Goal: Information Seeking & Learning: Understand process/instructions

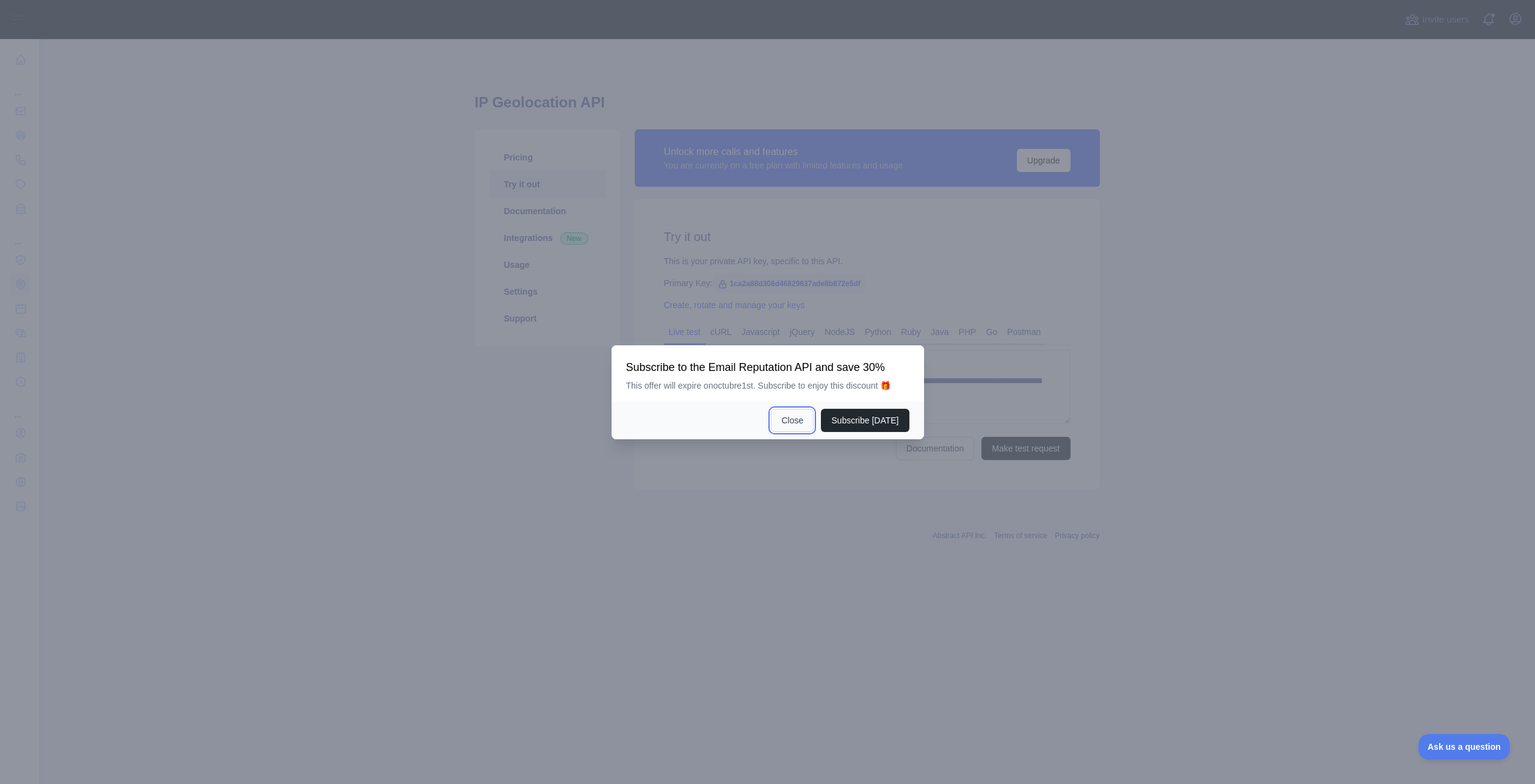
click at [801, 424] on button "Close" at bounding box center [792, 420] width 43 height 23
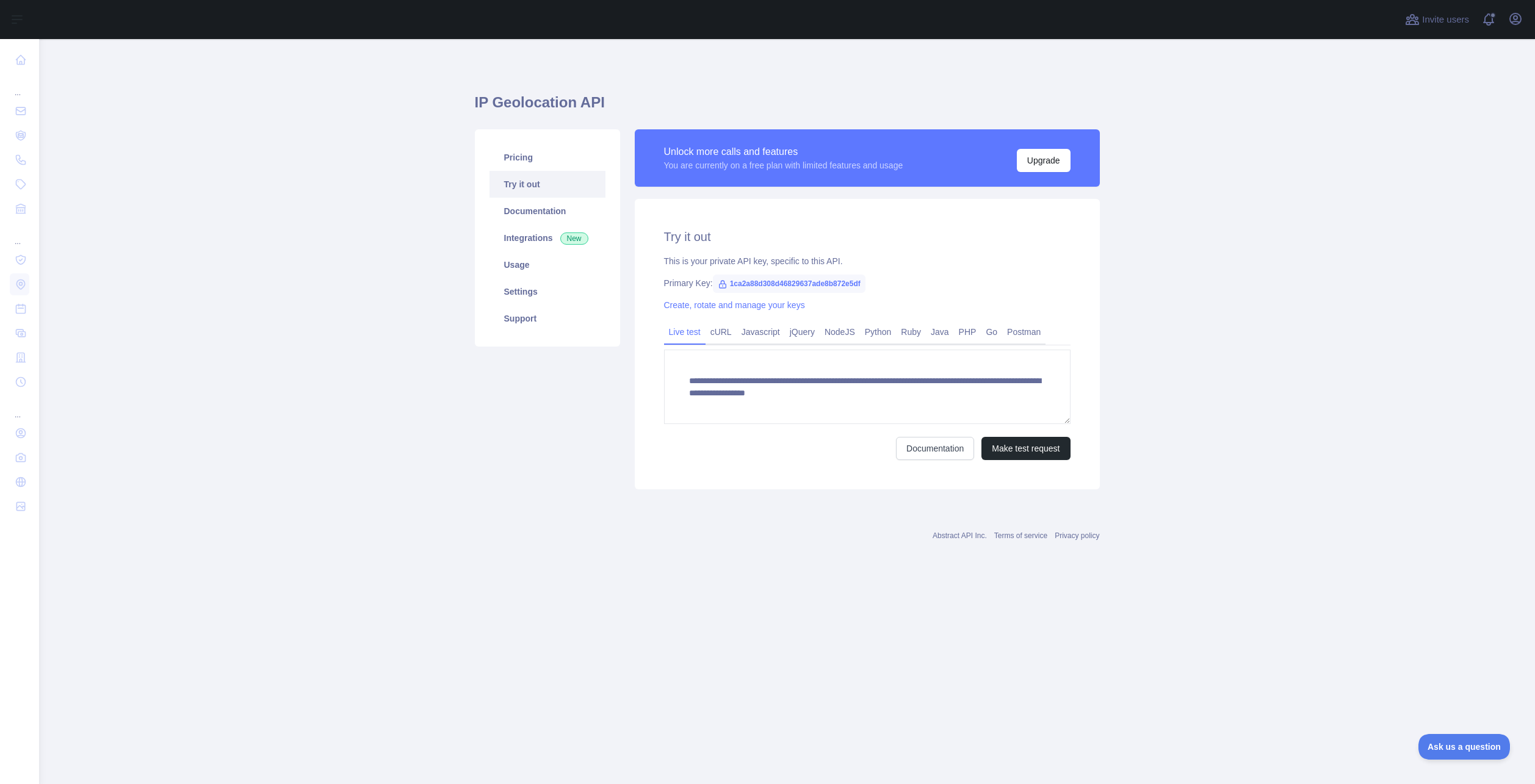
click at [740, 283] on span "1ca2a88d308d46829637ade8b872e5df" at bounding box center [789, 283] width 153 height 18
drag, startPoint x: 729, startPoint y: 283, endPoint x: 862, endPoint y: 284, distance: 133.0
click at [862, 284] on span "1ca2a88d308d46829637ade8b872e5df" at bounding box center [789, 283] width 153 height 18
copy span "1ca2a88d308d46829637ade8b872e5df"
click at [833, 329] on link "NodeJS" at bounding box center [839, 332] width 40 height 20
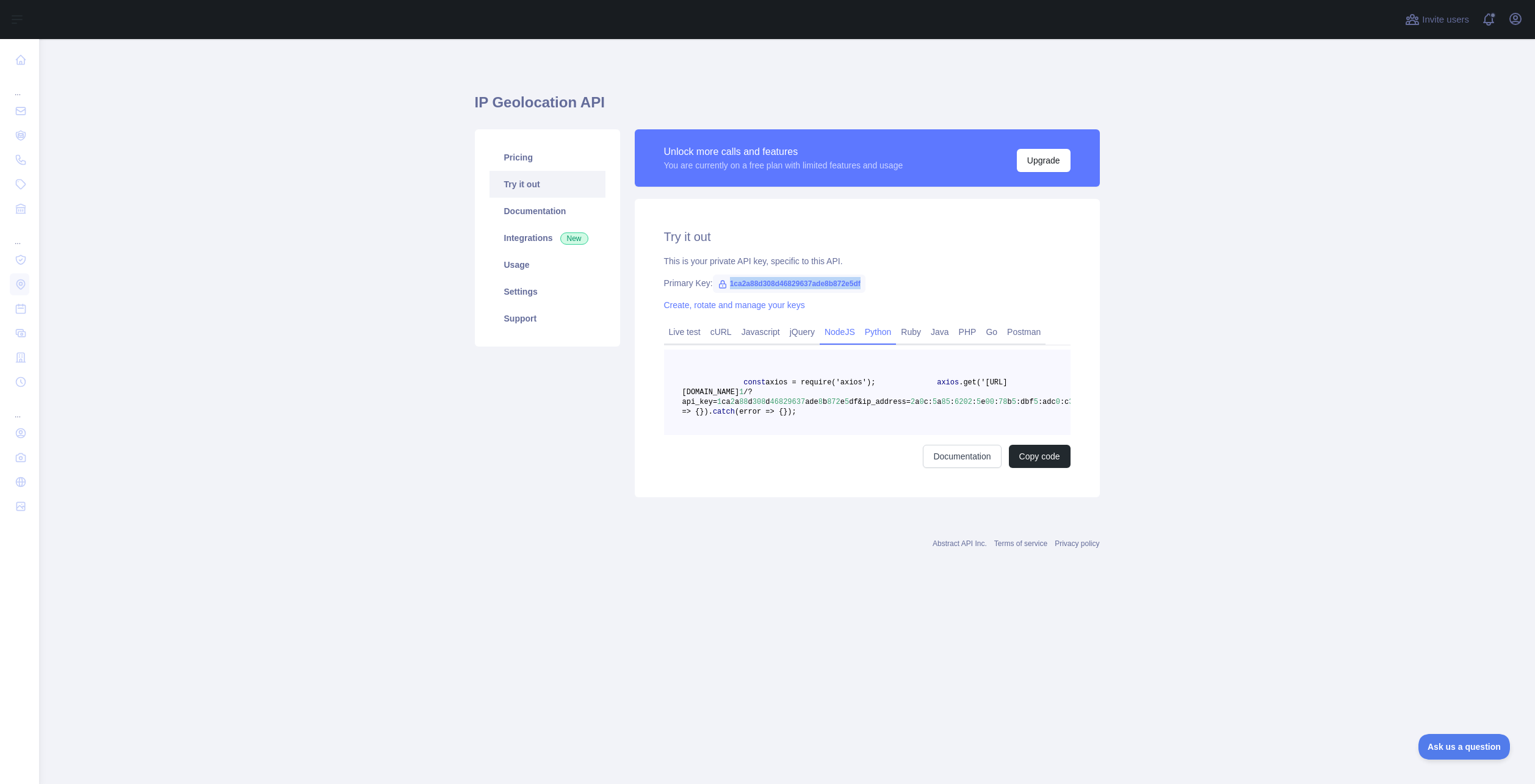
click at [867, 336] on link "Python" at bounding box center [879, 332] width 37 height 20
click at [838, 328] on link "NodeJS" at bounding box center [839, 332] width 40 height 20
click at [935, 332] on link "Java" at bounding box center [940, 332] width 28 height 20
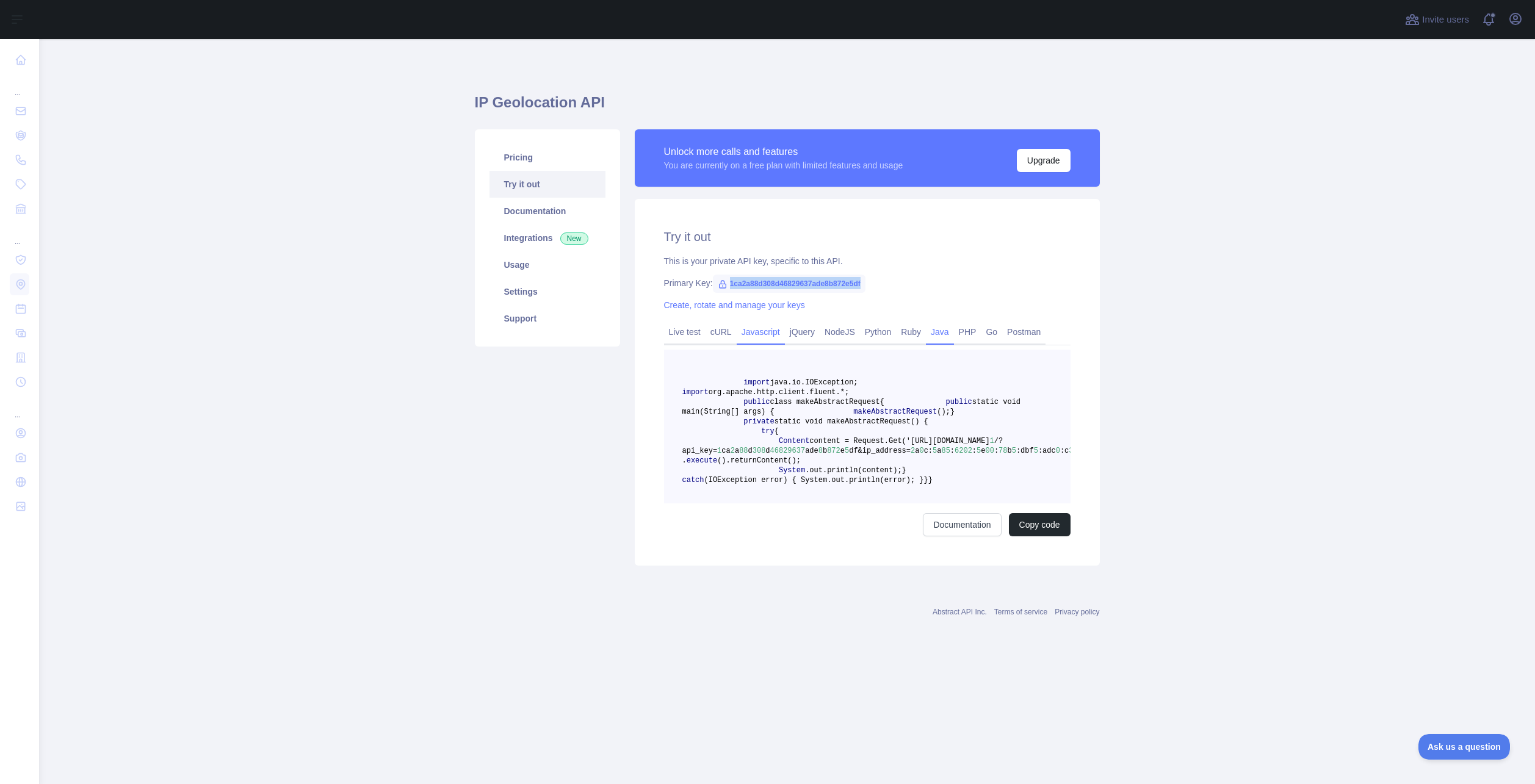
click at [760, 333] on link "Javascript" at bounding box center [761, 332] width 48 height 20
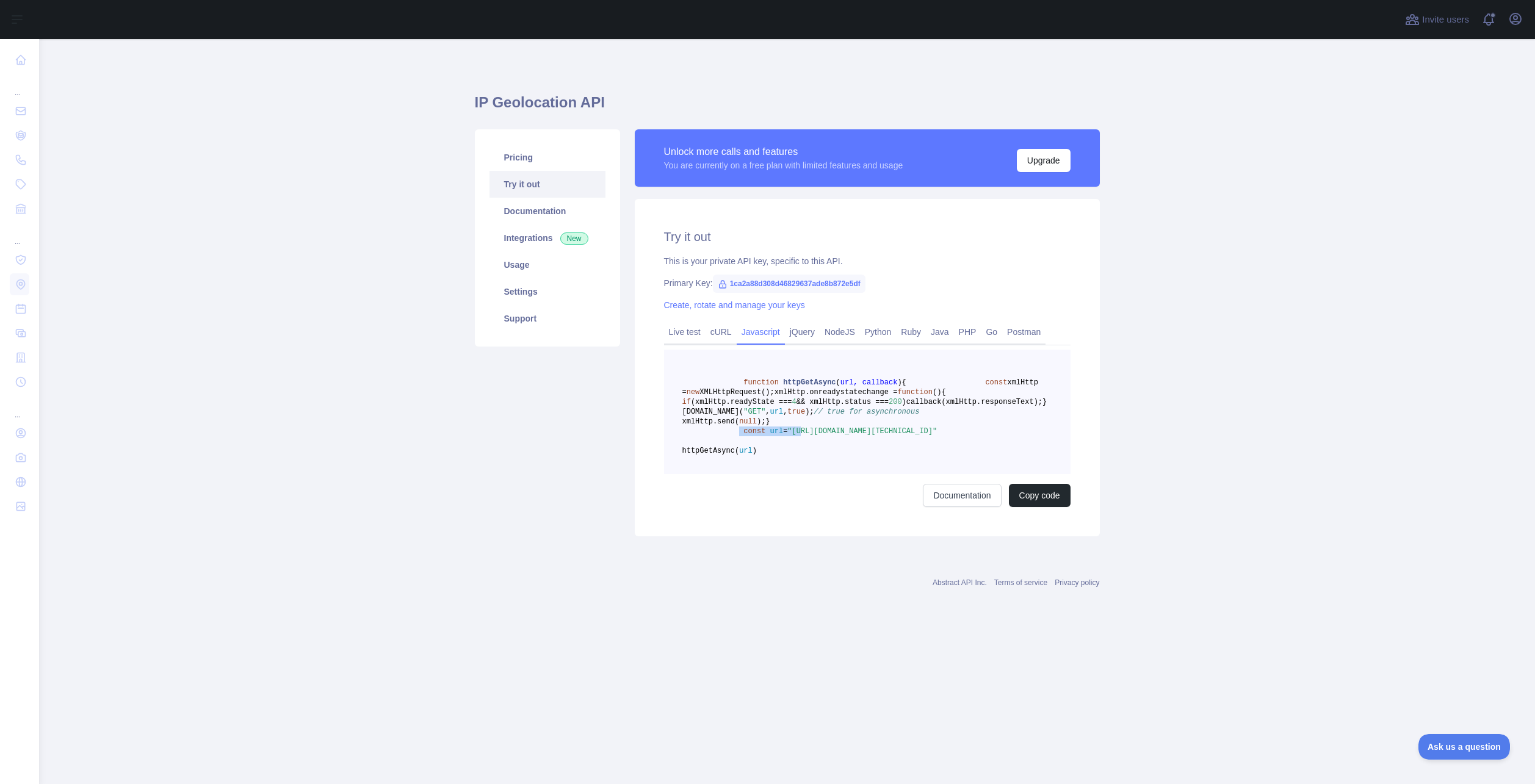
drag, startPoint x: 735, startPoint y: 480, endPoint x: 814, endPoint y: 479, distance: 79.0
click at [803, 435] on span "const url = "https://ipgeolocation.abstractapi.com/v1/?api_key=1ca2a88d308d4682…" at bounding box center [810, 431] width 255 height 8
click at [815, 435] on span ""https://ipgeolocation.abstractapi.com/v1/?api_key=1ca2a88d308d46829637ade8b872…" at bounding box center [862, 431] width 150 height 8
drag, startPoint x: 809, startPoint y: 509, endPoint x: 723, endPoint y: 508, distance: 86.0
click at [723, 474] on pre "function httpGetAsync ( url, callback ) { const xmlHttp = new XMLHttpRequest();…" at bounding box center [867, 412] width 406 height 125
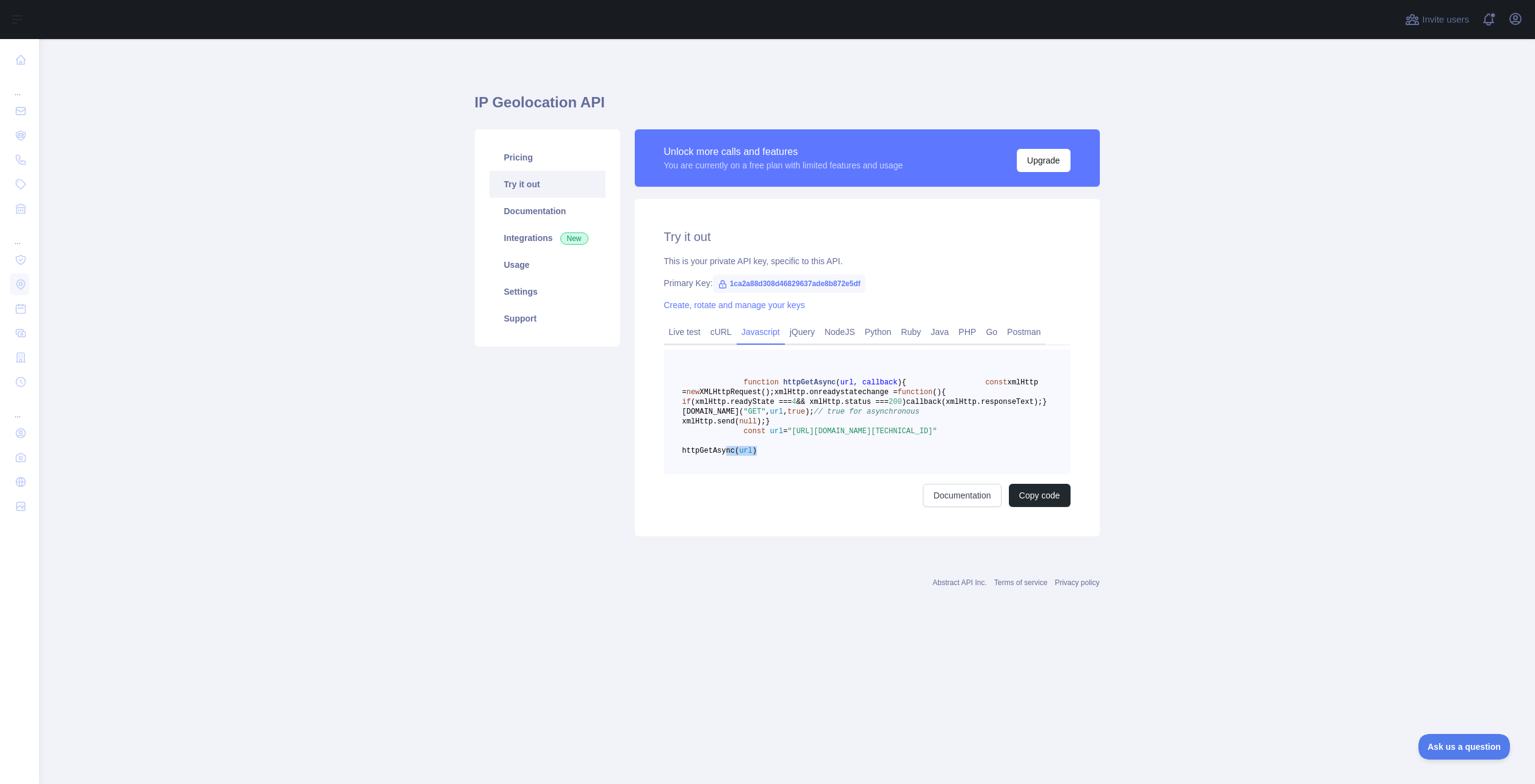
click at [923, 474] on pre "function httpGetAsync ( url, callback ) { const xmlHttp = new XMLHttpRequest();…" at bounding box center [867, 412] width 406 height 125
click at [887, 334] on link "Python" at bounding box center [879, 332] width 37 height 20
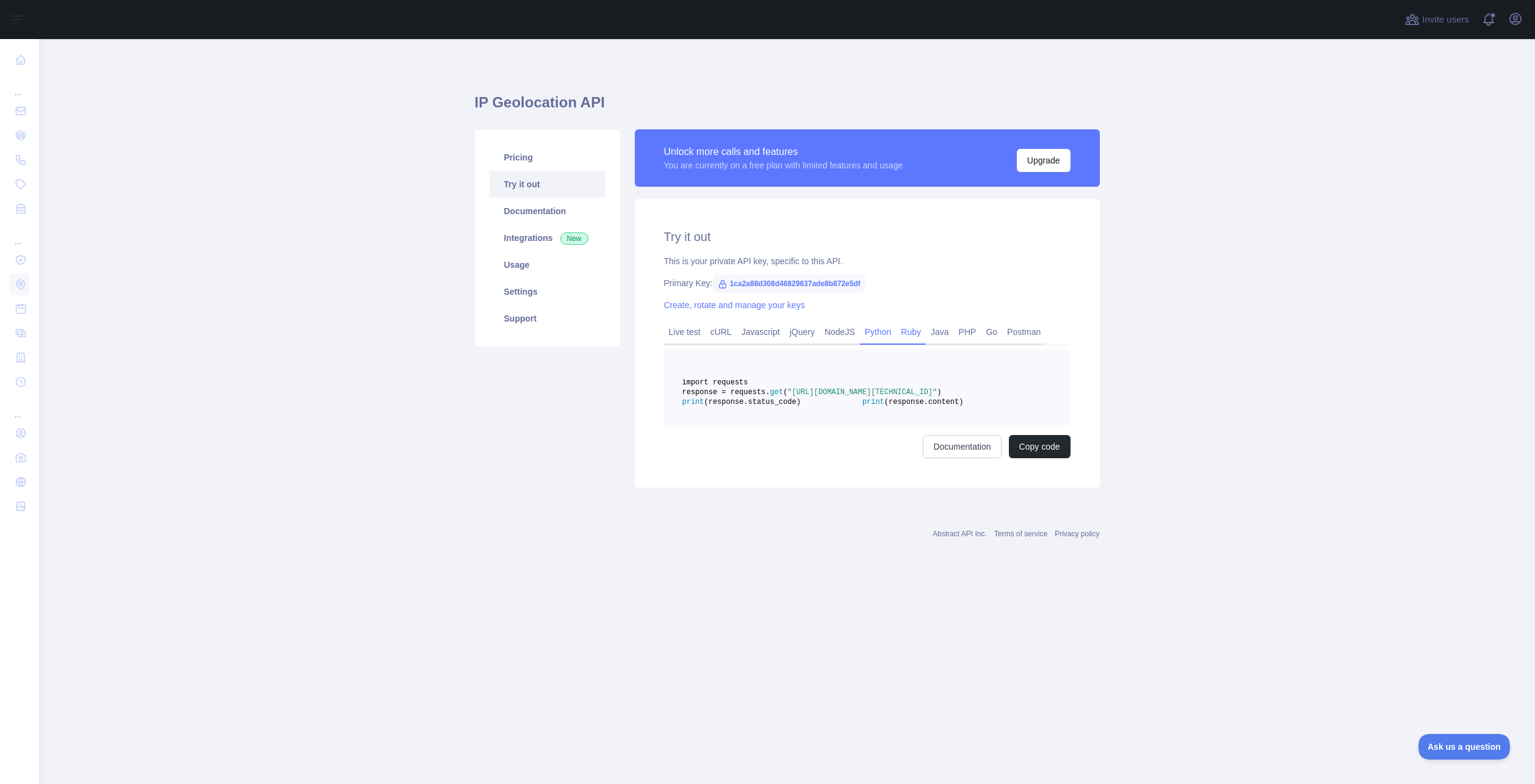
click at [917, 339] on link "Ruby" at bounding box center [910, 332] width 30 height 20
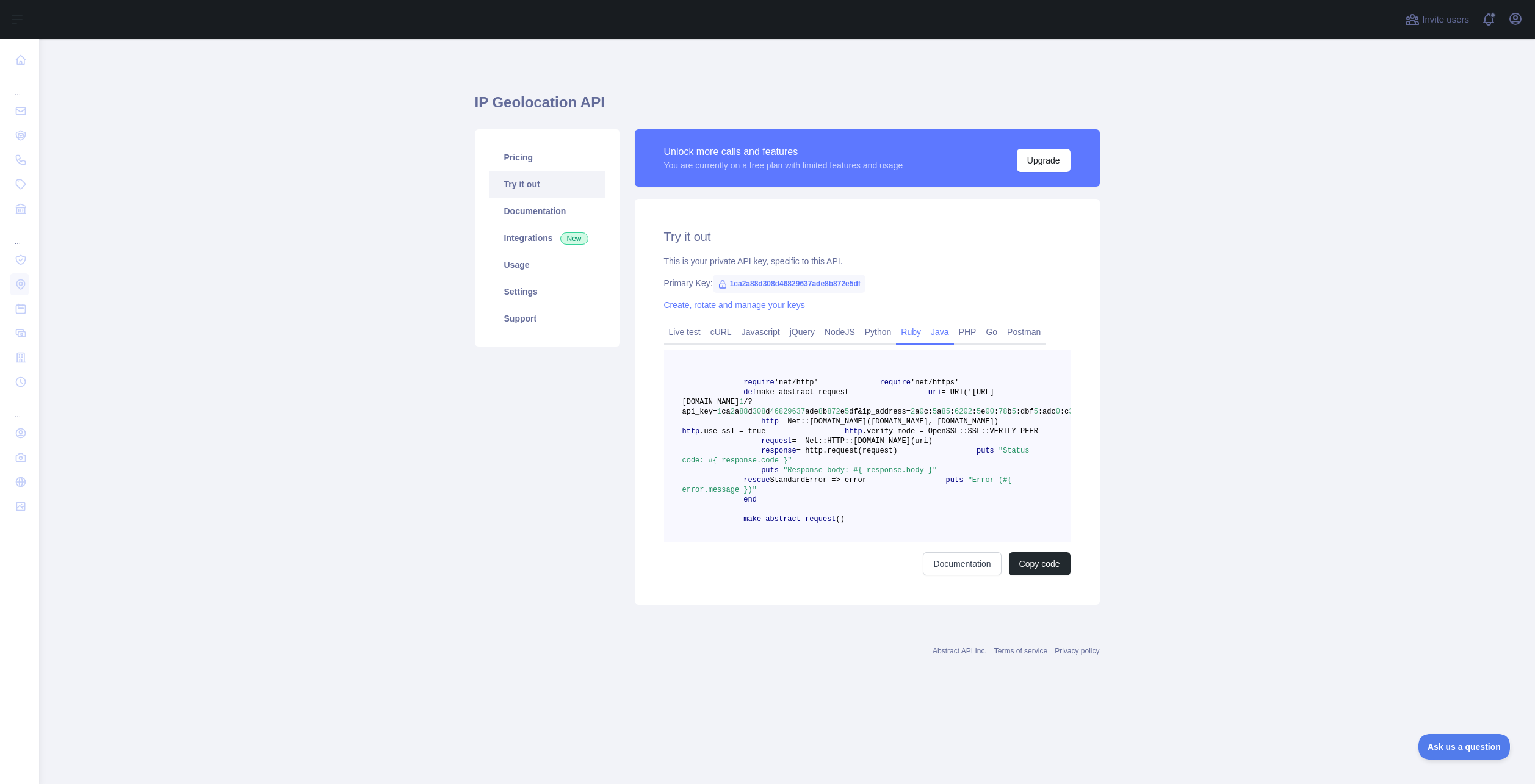
click at [937, 334] on link "Java" at bounding box center [940, 332] width 28 height 20
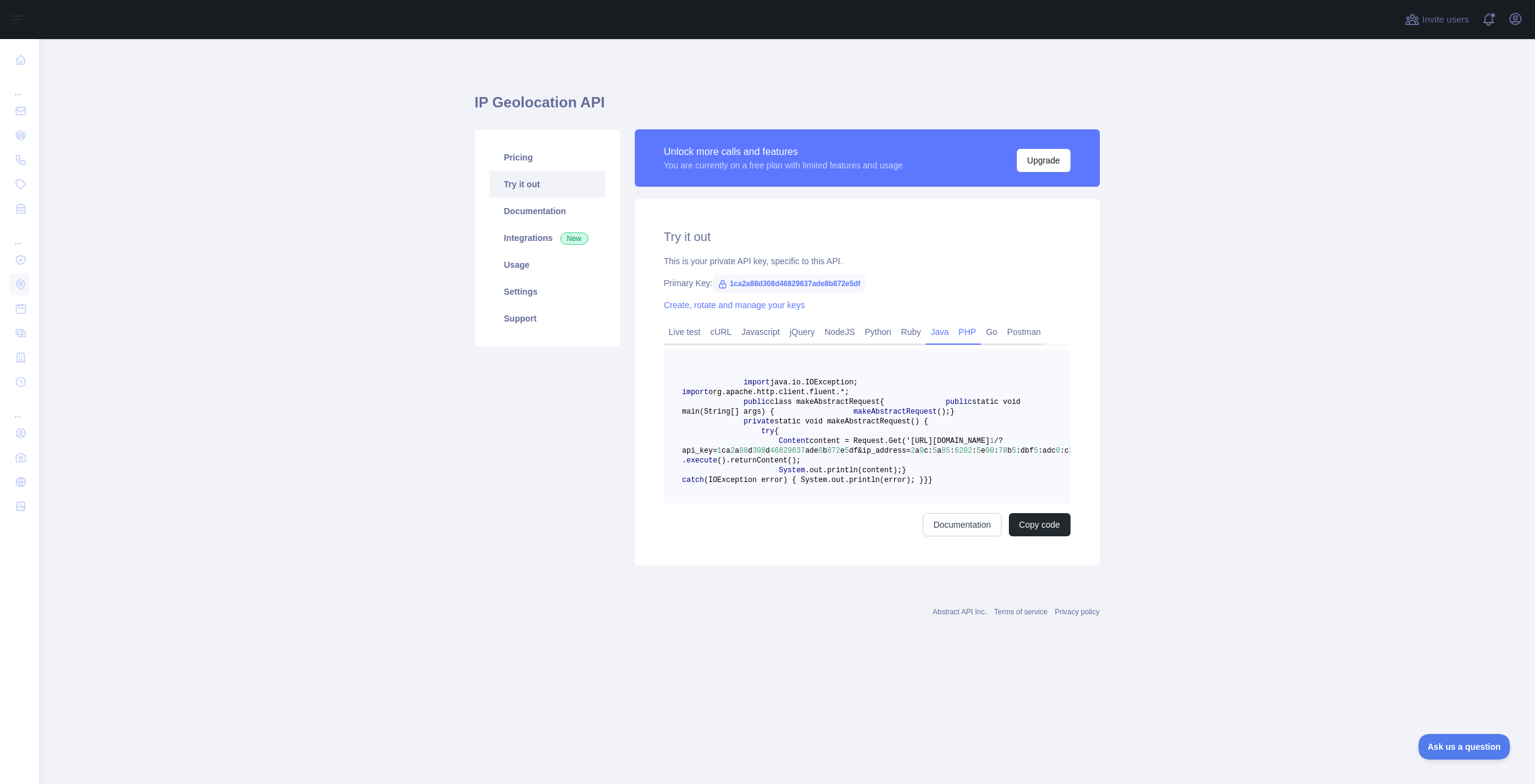
click at [965, 332] on link "PHP" at bounding box center [967, 332] width 27 height 20
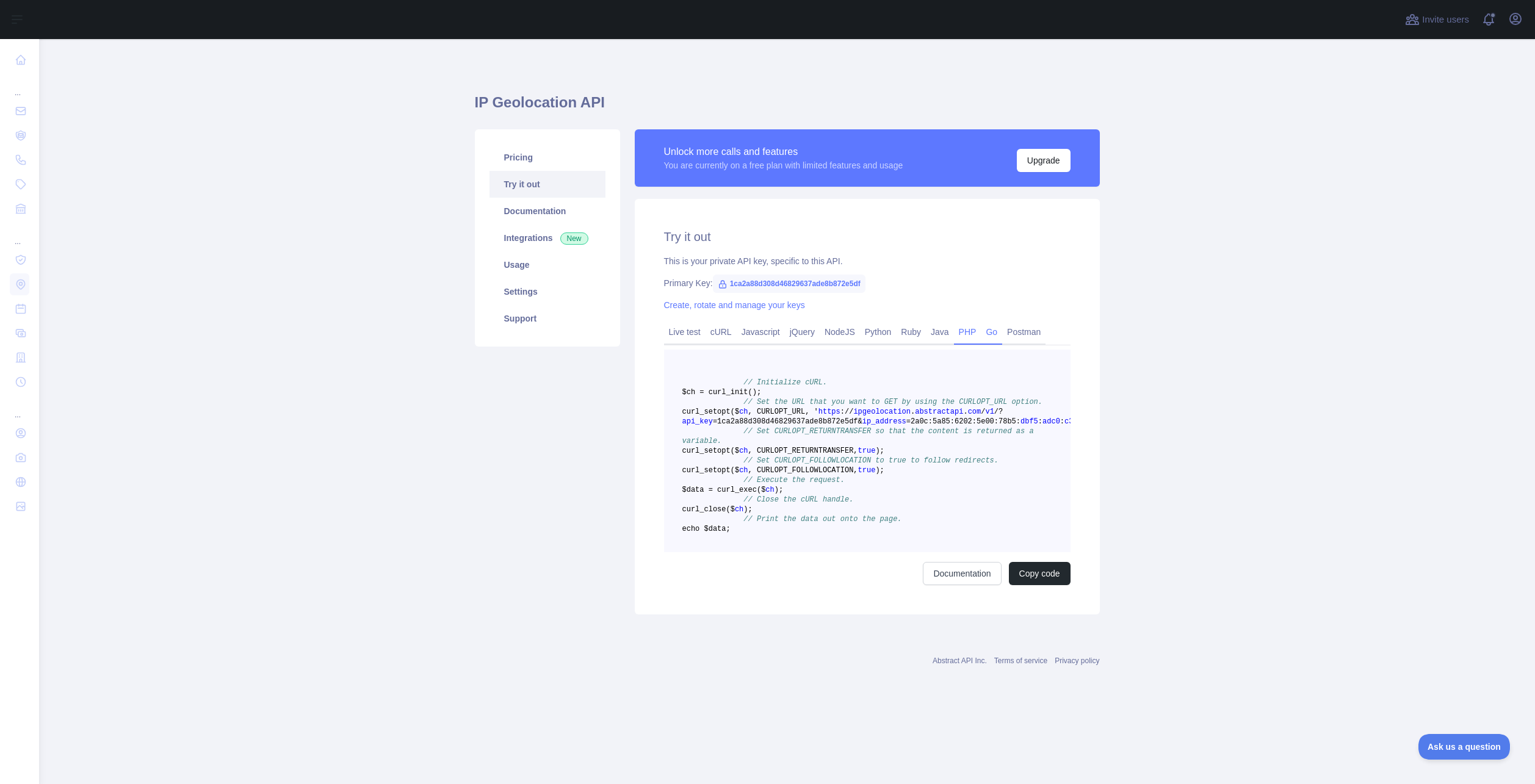
click at [991, 332] on link "Go" at bounding box center [991, 332] width 22 height 20
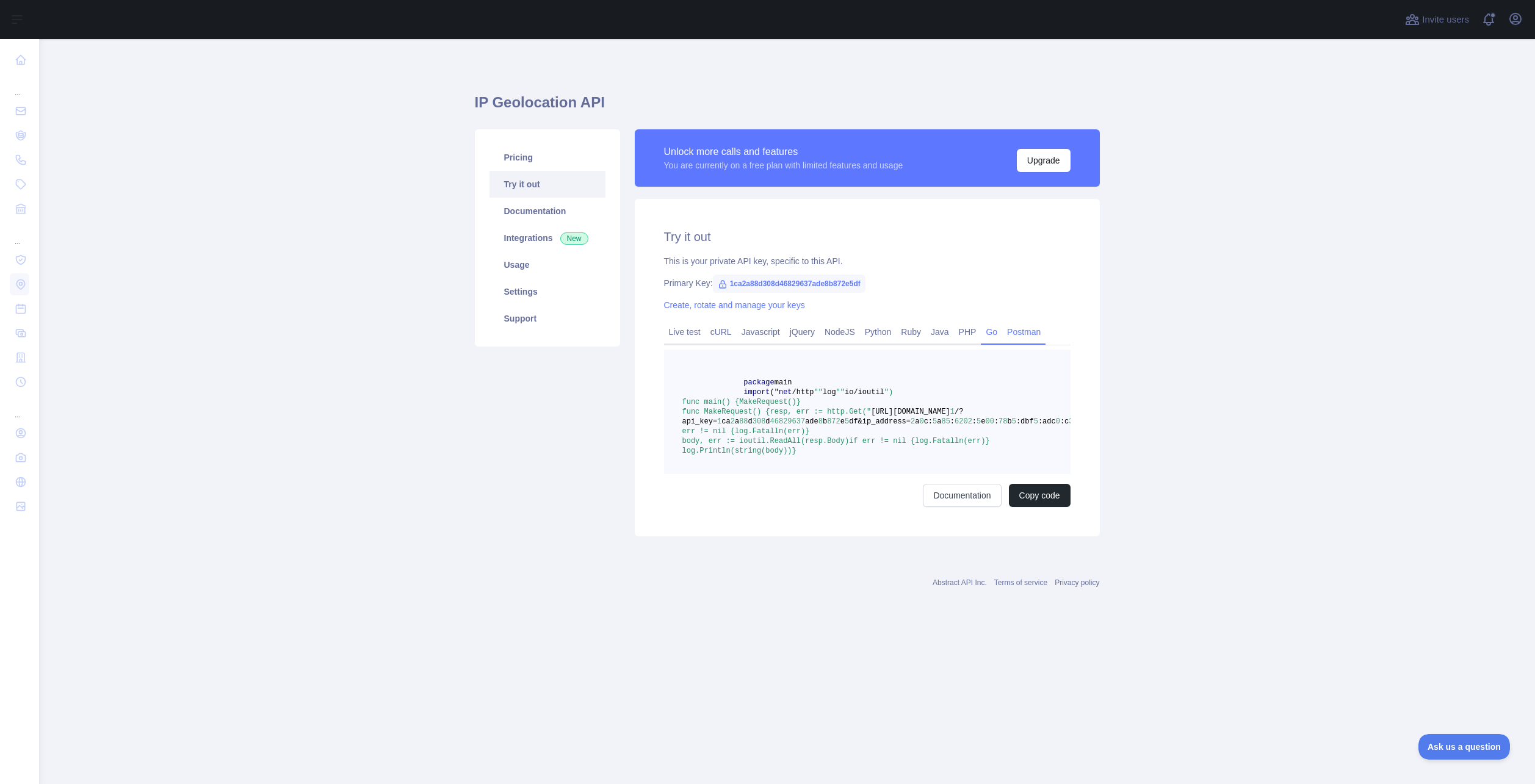
click at [1015, 328] on link "Postman" at bounding box center [1024, 332] width 43 height 20
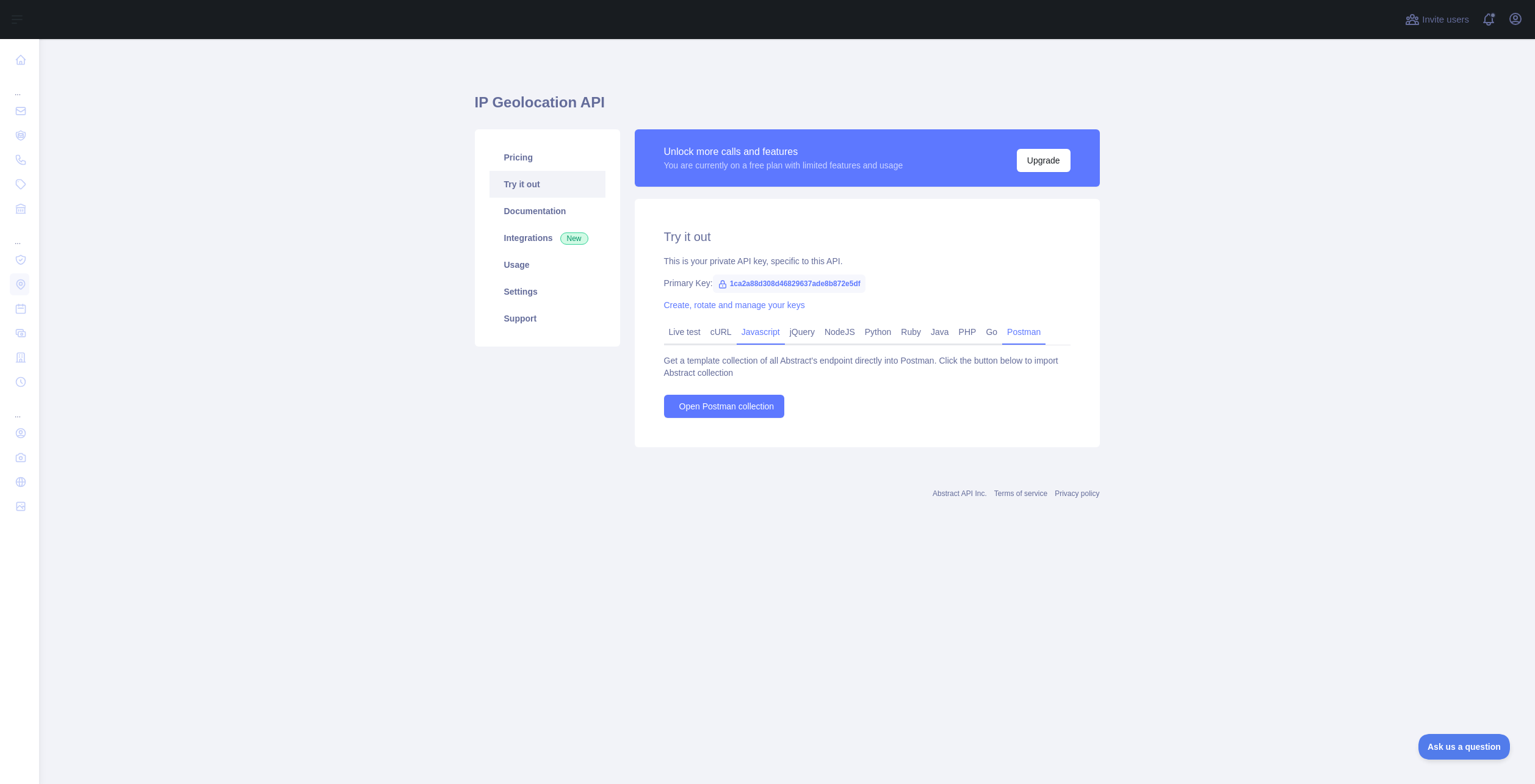
click at [749, 332] on link "Javascript" at bounding box center [761, 332] width 48 height 20
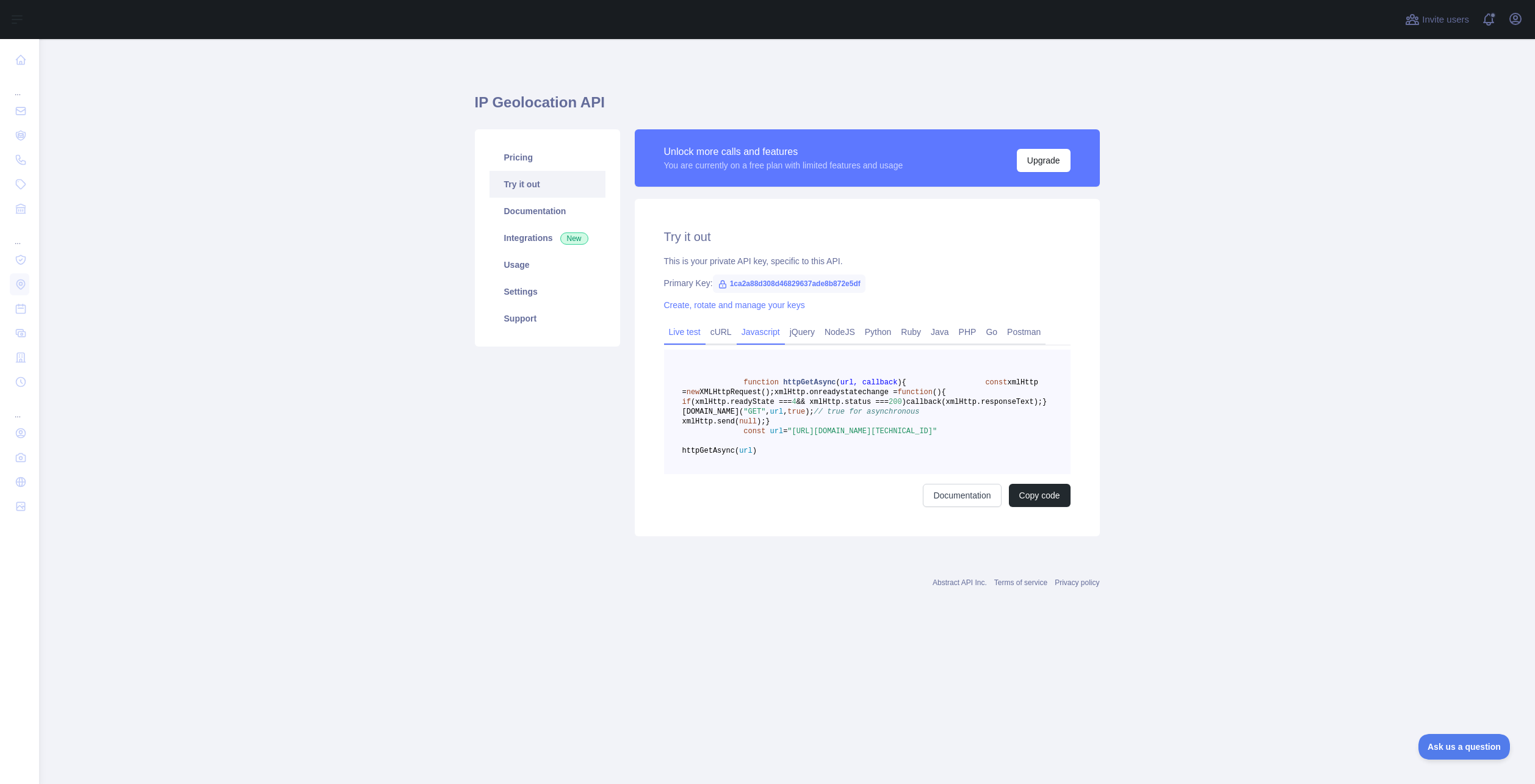
click at [678, 323] on link "Live test" at bounding box center [684, 332] width 41 height 20
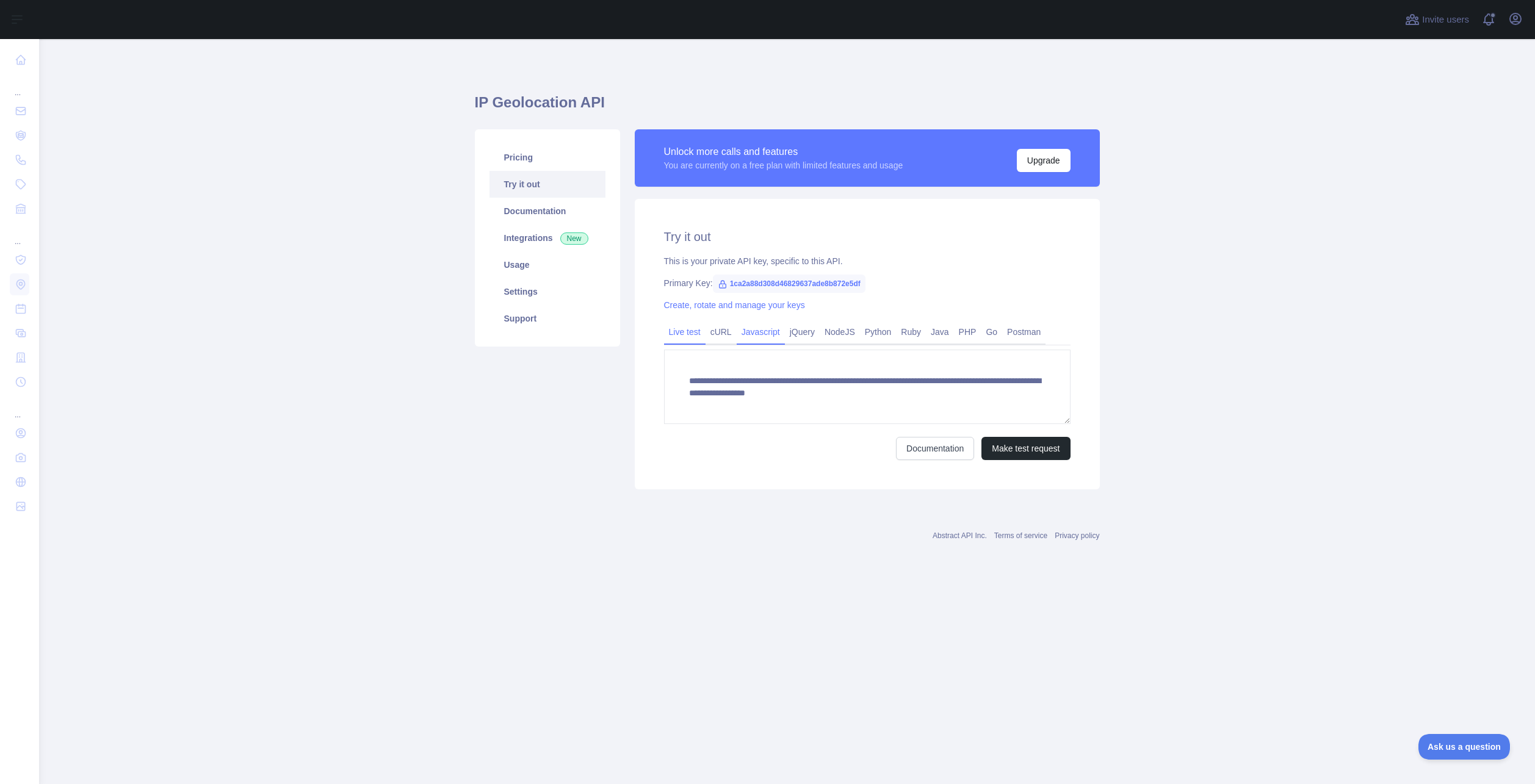
click at [758, 328] on link "Javascript" at bounding box center [761, 332] width 48 height 20
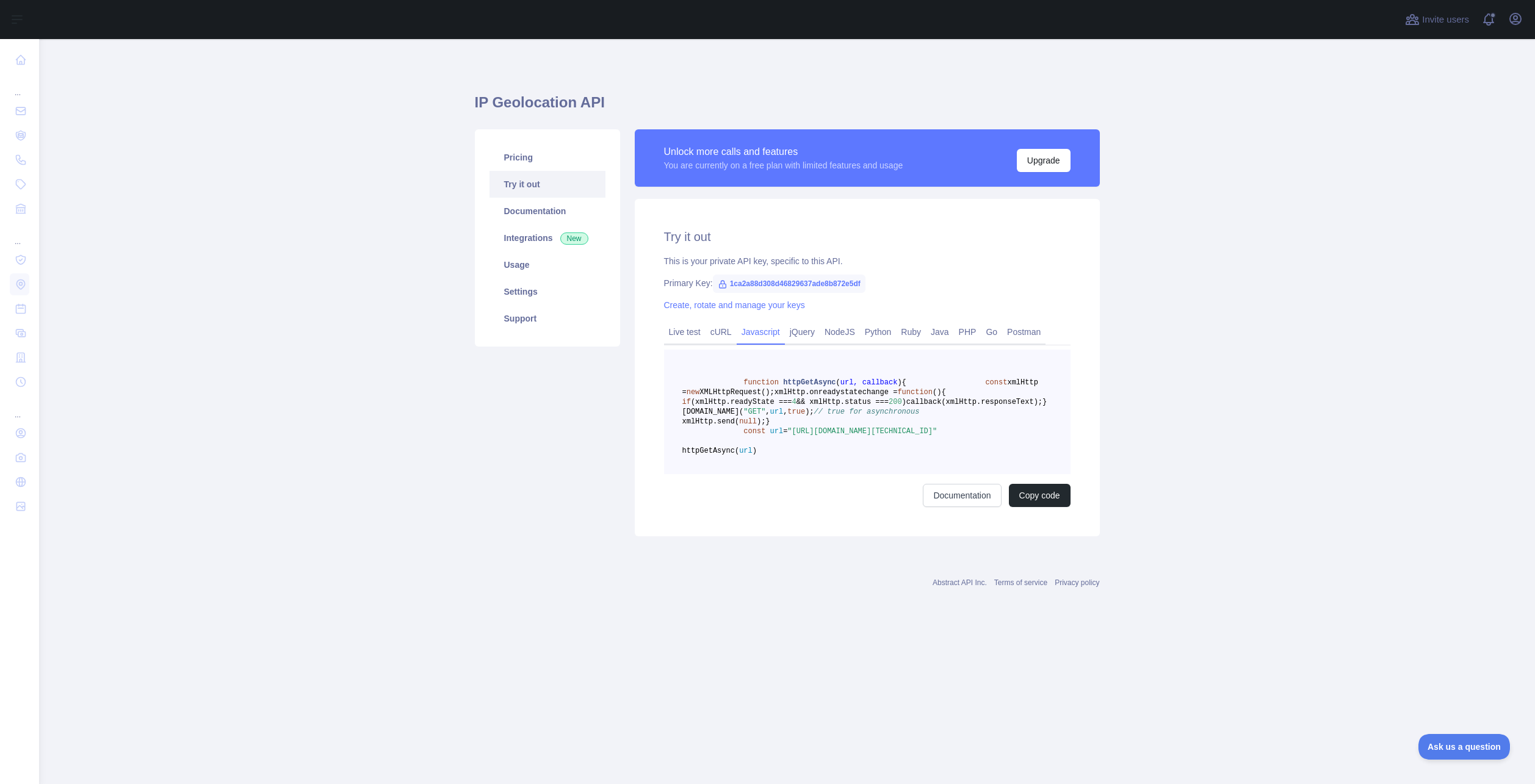
click at [763, 330] on link "Javascript" at bounding box center [761, 332] width 48 height 20
click at [831, 331] on link "NodeJS" at bounding box center [839, 332] width 40 height 20
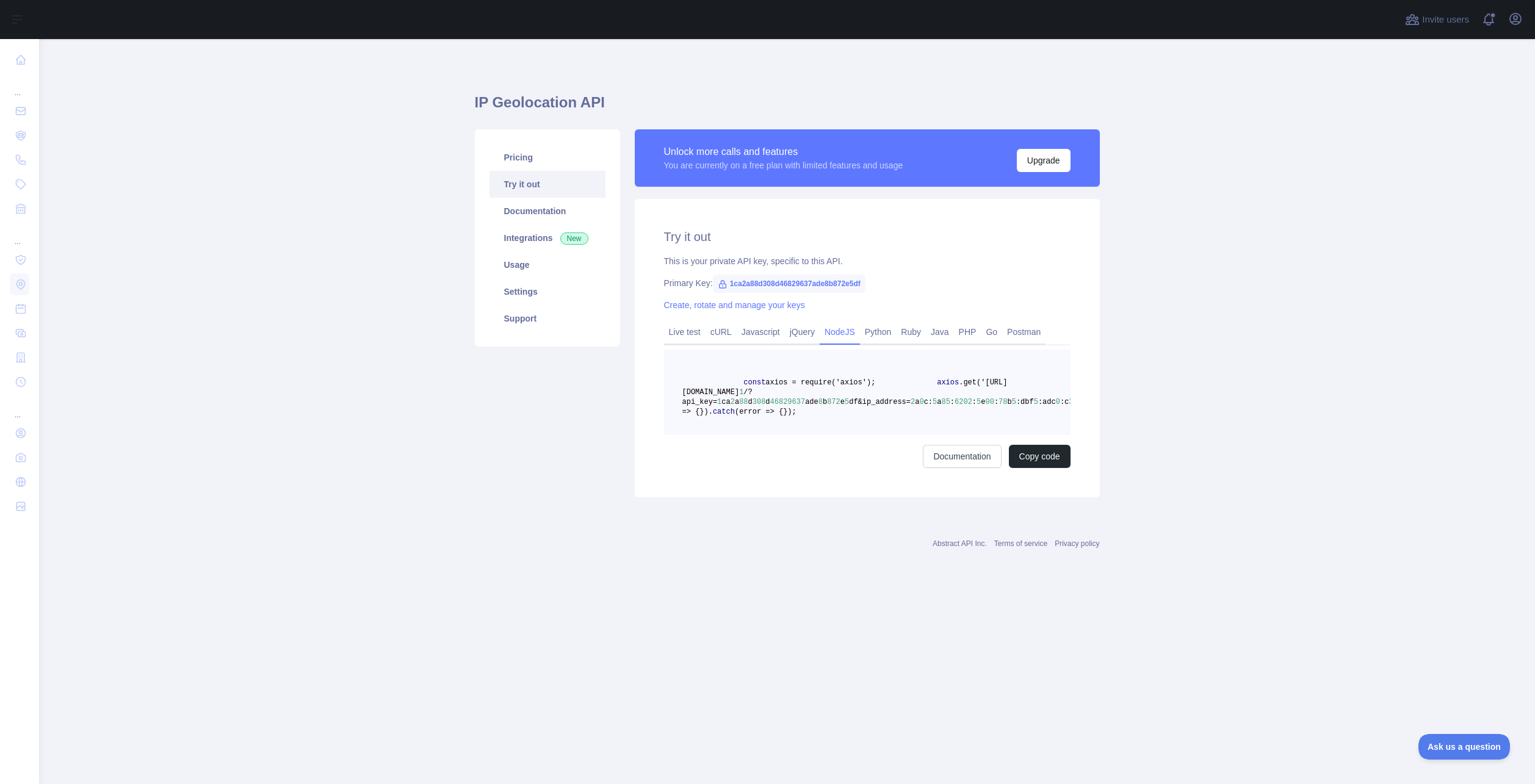
drag, startPoint x: 737, startPoint y: 386, endPoint x: 817, endPoint y: 439, distance: 96.0
click at [817, 435] on pre "const axios = require('axios'); axios .get('https://ipgeolocation.abstractapi.c…" at bounding box center [867, 392] width 406 height 85
click at [844, 435] on pre "const axios = require('axios'); axios .get('https://ipgeolocation.abstractapi.c…" at bounding box center [867, 392] width 406 height 85
click at [972, 468] on link "Documentation" at bounding box center [961, 456] width 78 height 23
click at [525, 237] on link "Integrations New" at bounding box center [548, 238] width 116 height 27
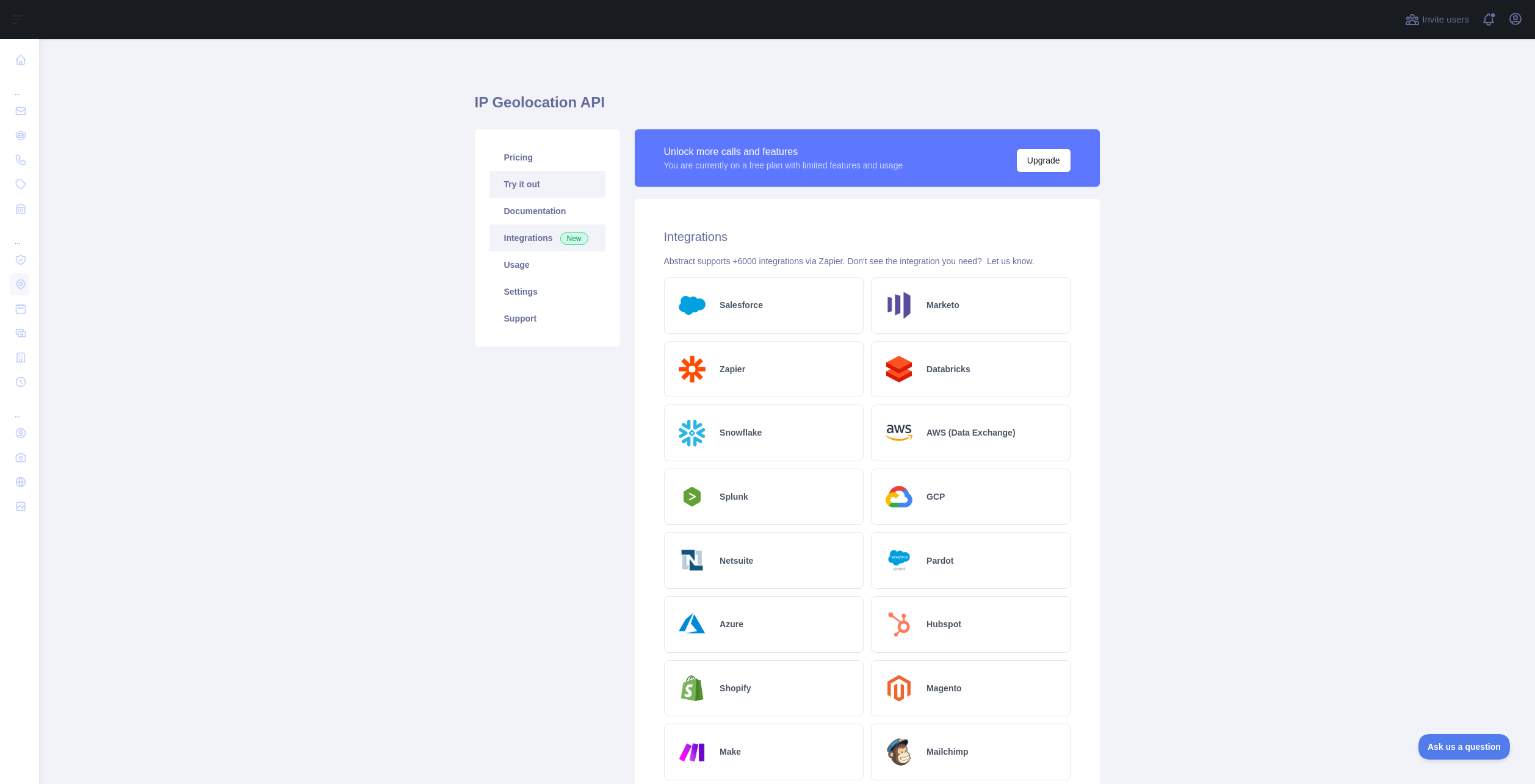
click at [538, 186] on link "Try it out" at bounding box center [548, 184] width 116 height 27
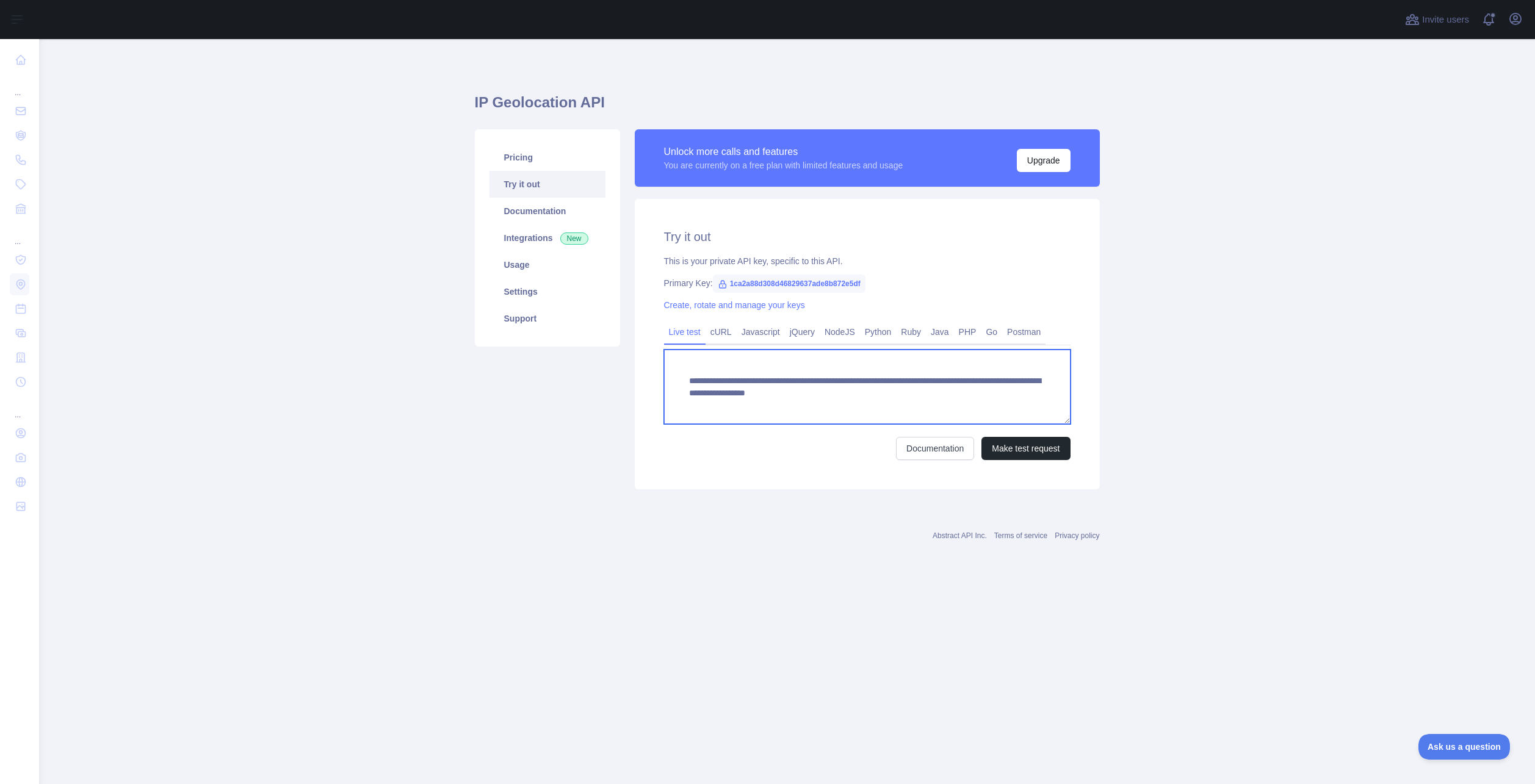
click at [695, 378] on textarea "**********" at bounding box center [867, 386] width 406 height 74
click at [810, 407] on textarea "**********" at bounding box center [867, 386] width 406 height 74
click at [787, 405] on textarea "**********" at bounding box center [867, 386] width 406 height 74
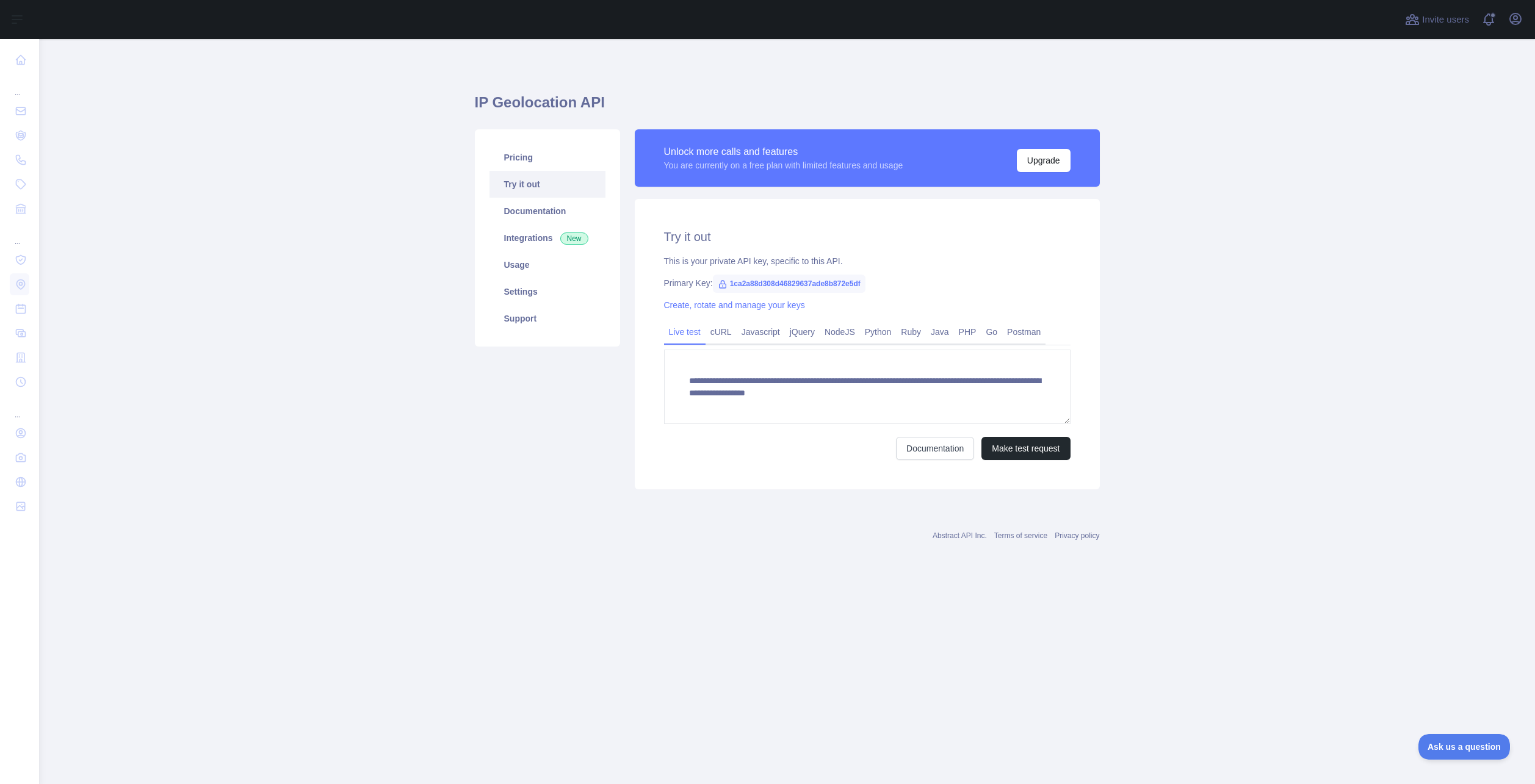
click at [832, 283] on span "1ca2a88d308d46829637ade8b872e5df" at bounding box center [789, 283] width 153 height 18
copy span "1ca2a88d308d46829637ade8b872e5df"
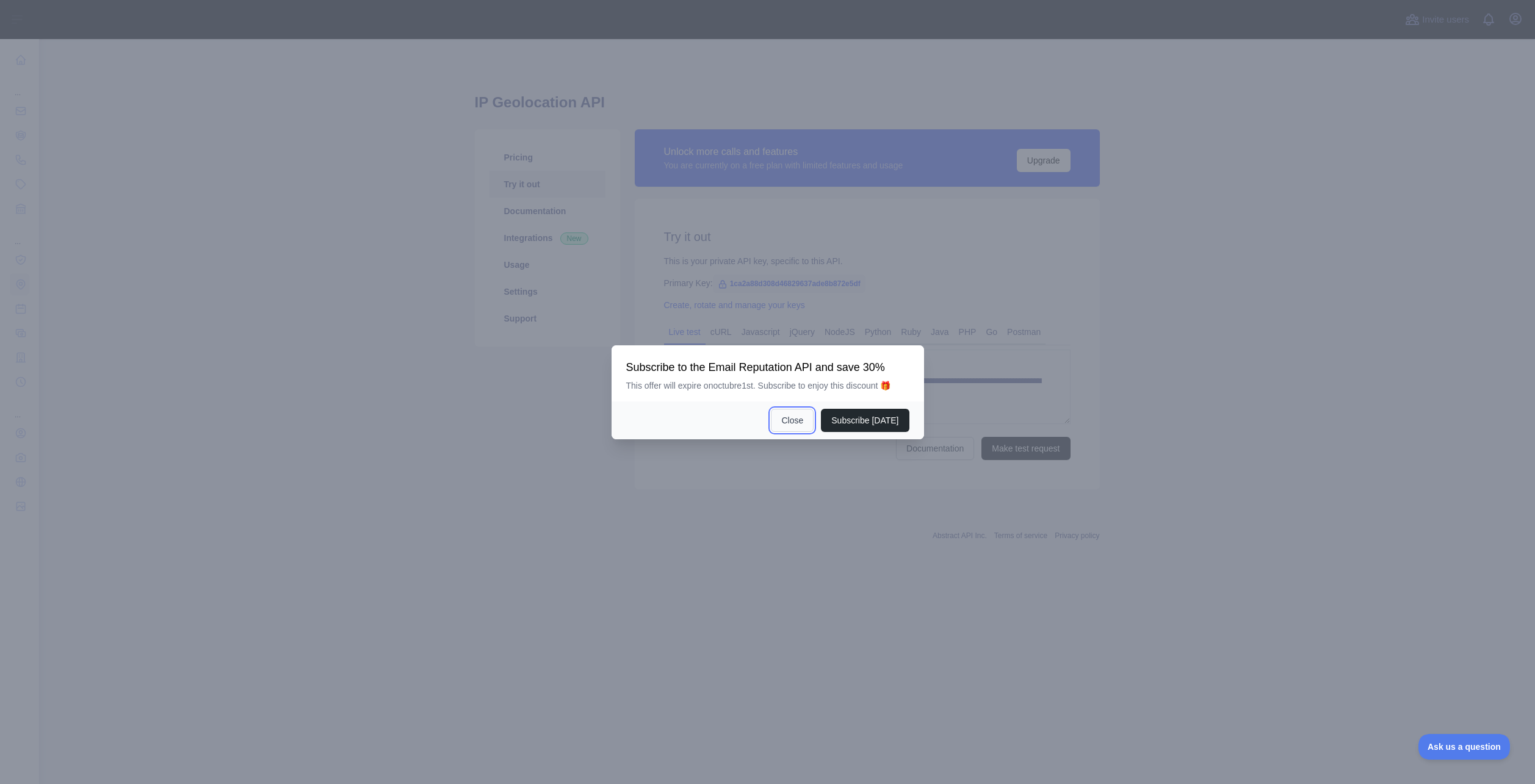
click at [802, 421] on button "Close" at bounding box center [792, 420] width 43 height 23
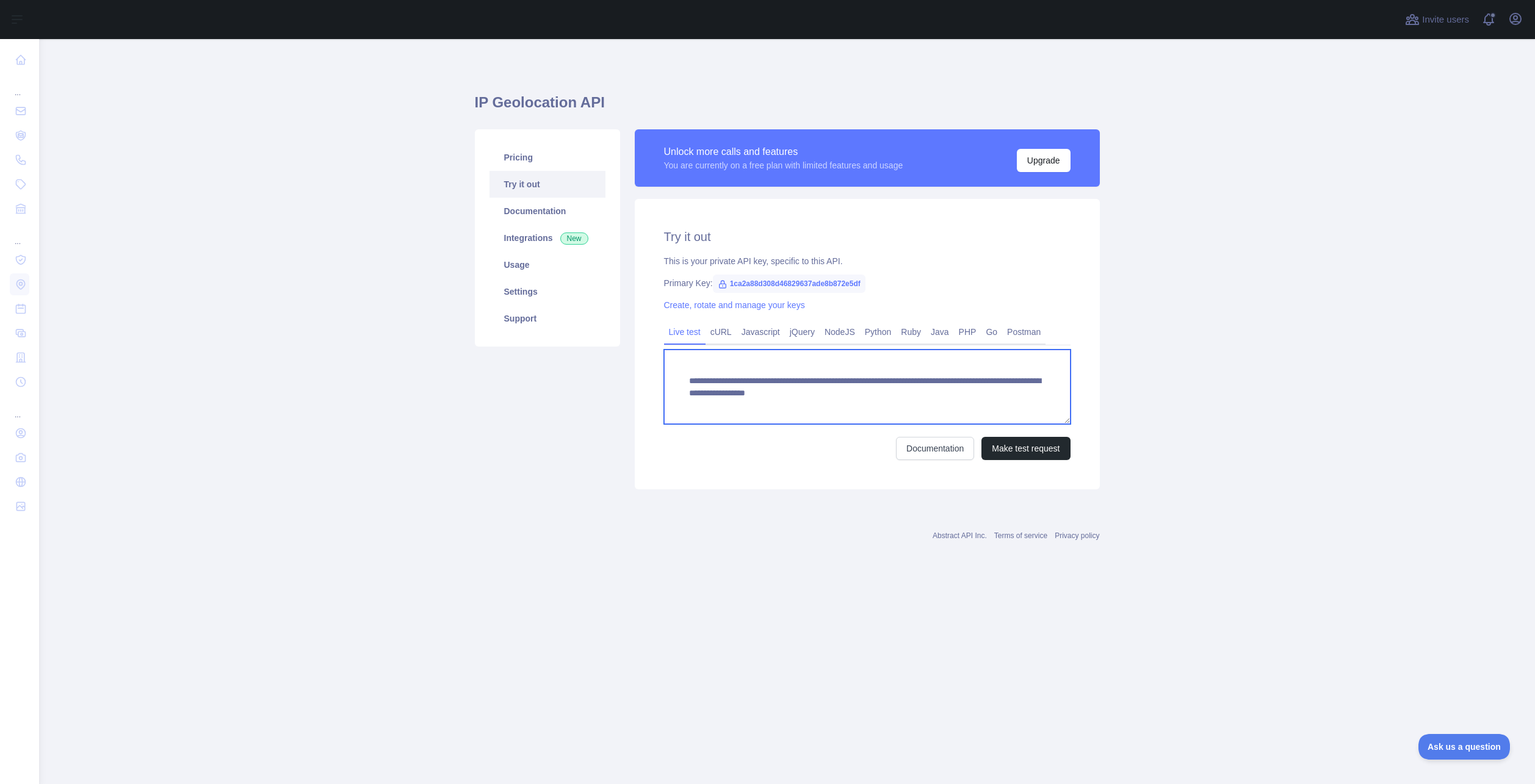
drag, startPoint x: 688, startPoint y: 392, endPoint x: 721, endPoint y: 391, distance: 33.0
click at [721, 391] on textarea "**********" at bounding box center [867, 386] width 406 height 74
drag, startPoint x: 1386, startPoint y: 235, endPoint x: 1360, endPoint y: 222, distance: 29.1
click at [1385, 235] on main "**********" at bounding box center [786, 411] width 1496 height 745
click at [86, 148] on main "**********" at bounding box center [786, 411] width 1496 height 745
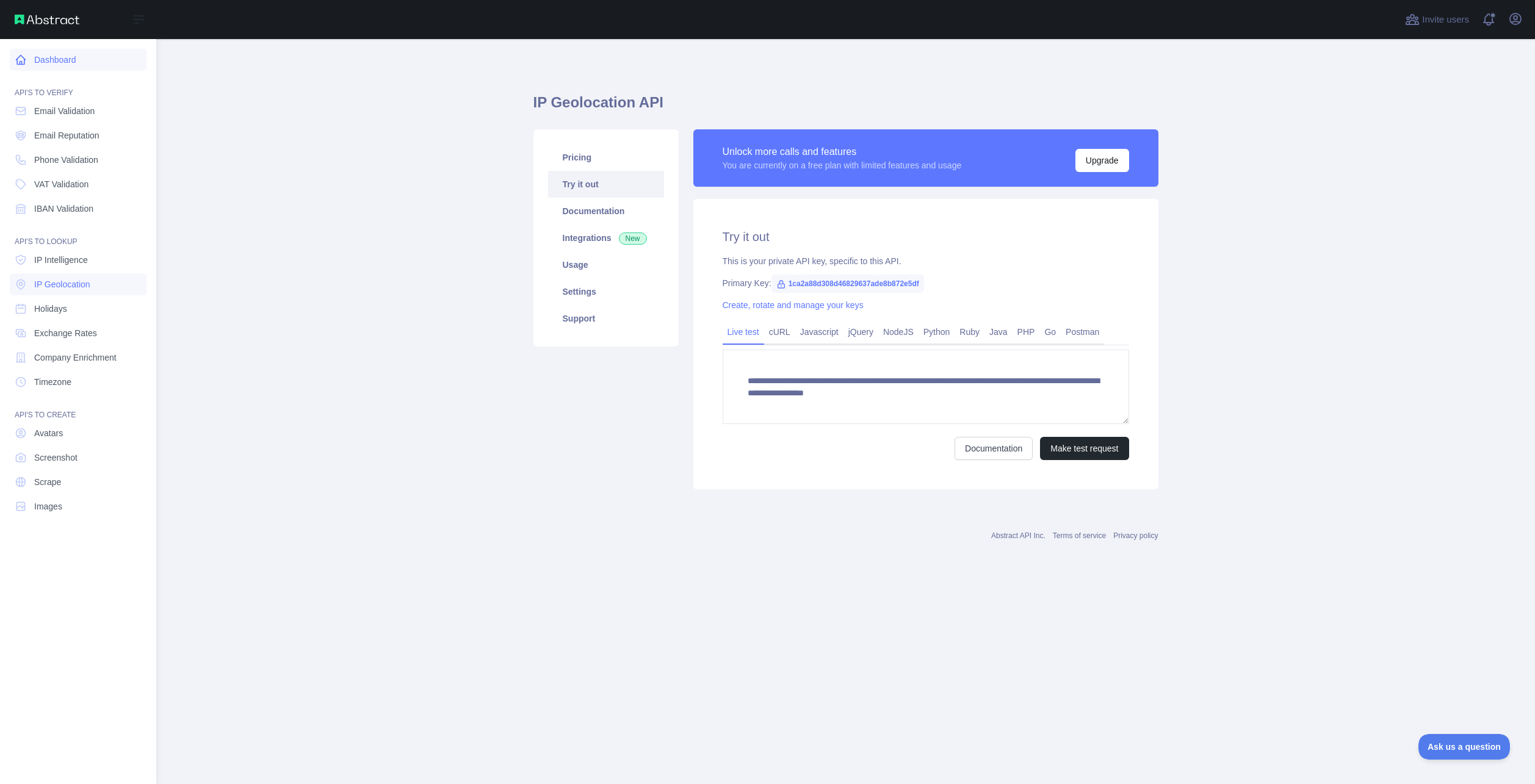
click at [17, 60] on icon at bounding box center [21, 60] width 9 height 9
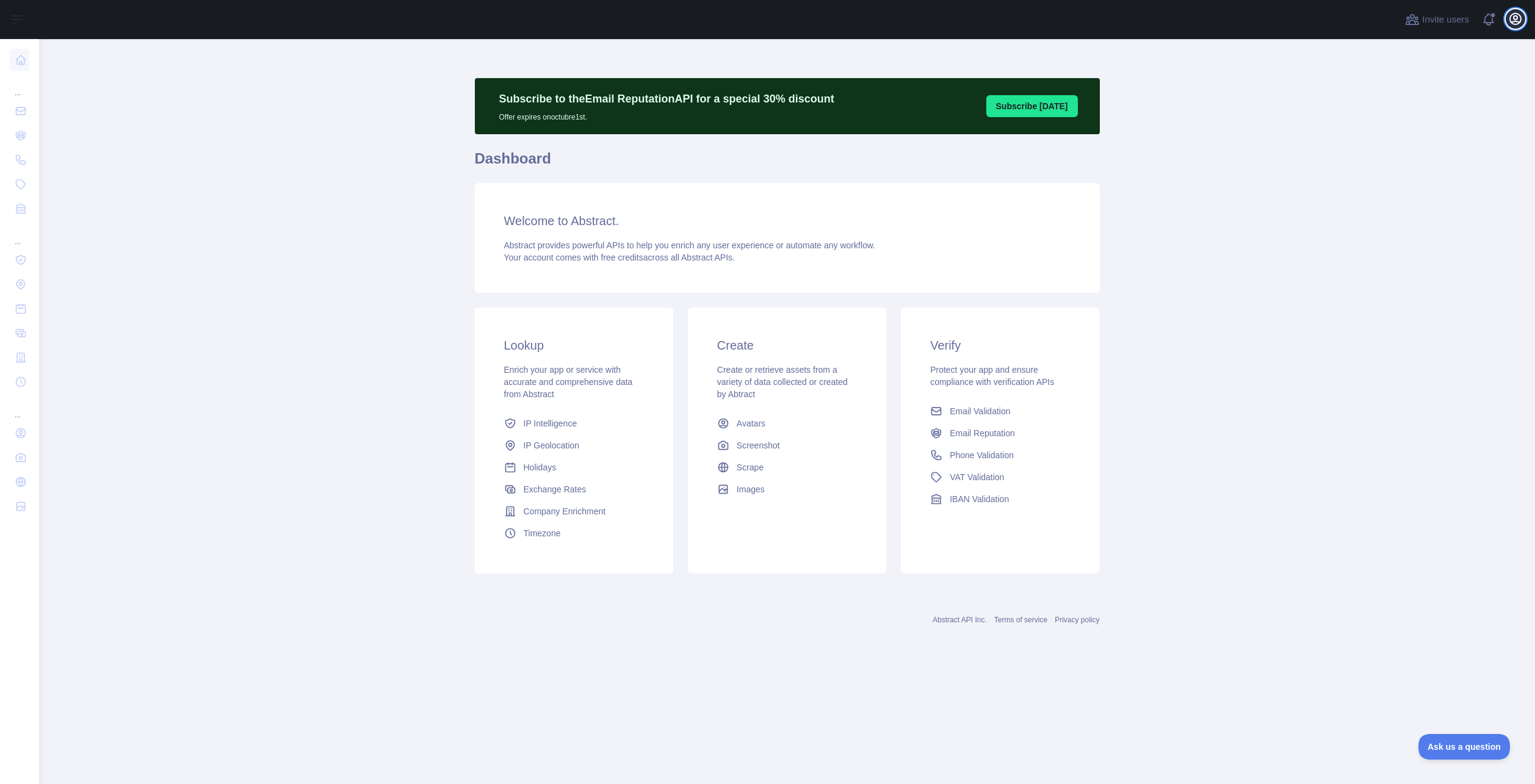
click at [1518, 25] on icon "button" at bounding box center [1515, 18] width 15 height 15
click at [1432, 161] on button "Sign out" at bounding box center [1457, 160] width 137 height 22
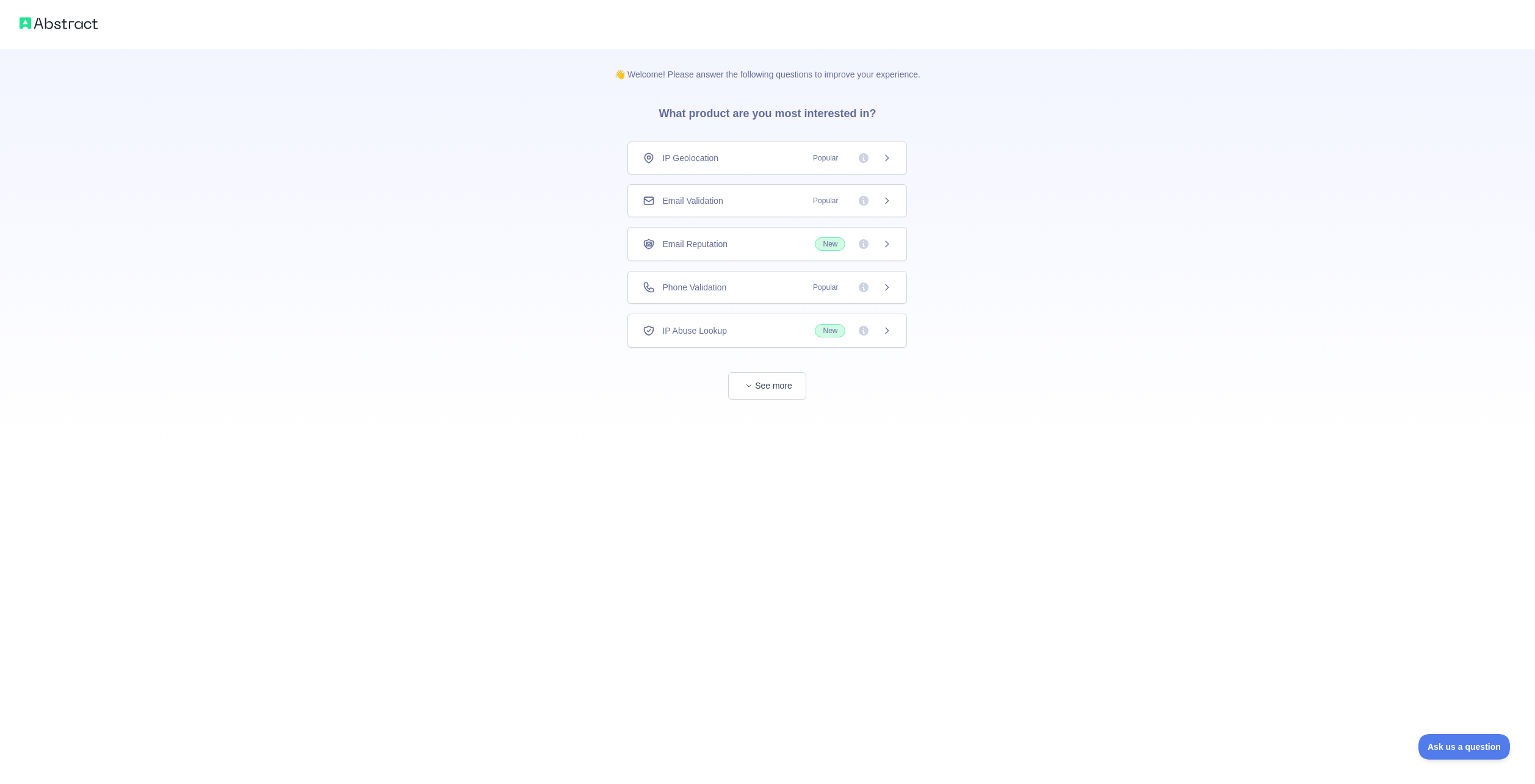
click at [780, 157] on div "IP Geolocation Popular" at bounding box center [767, 158] width 249 height 12
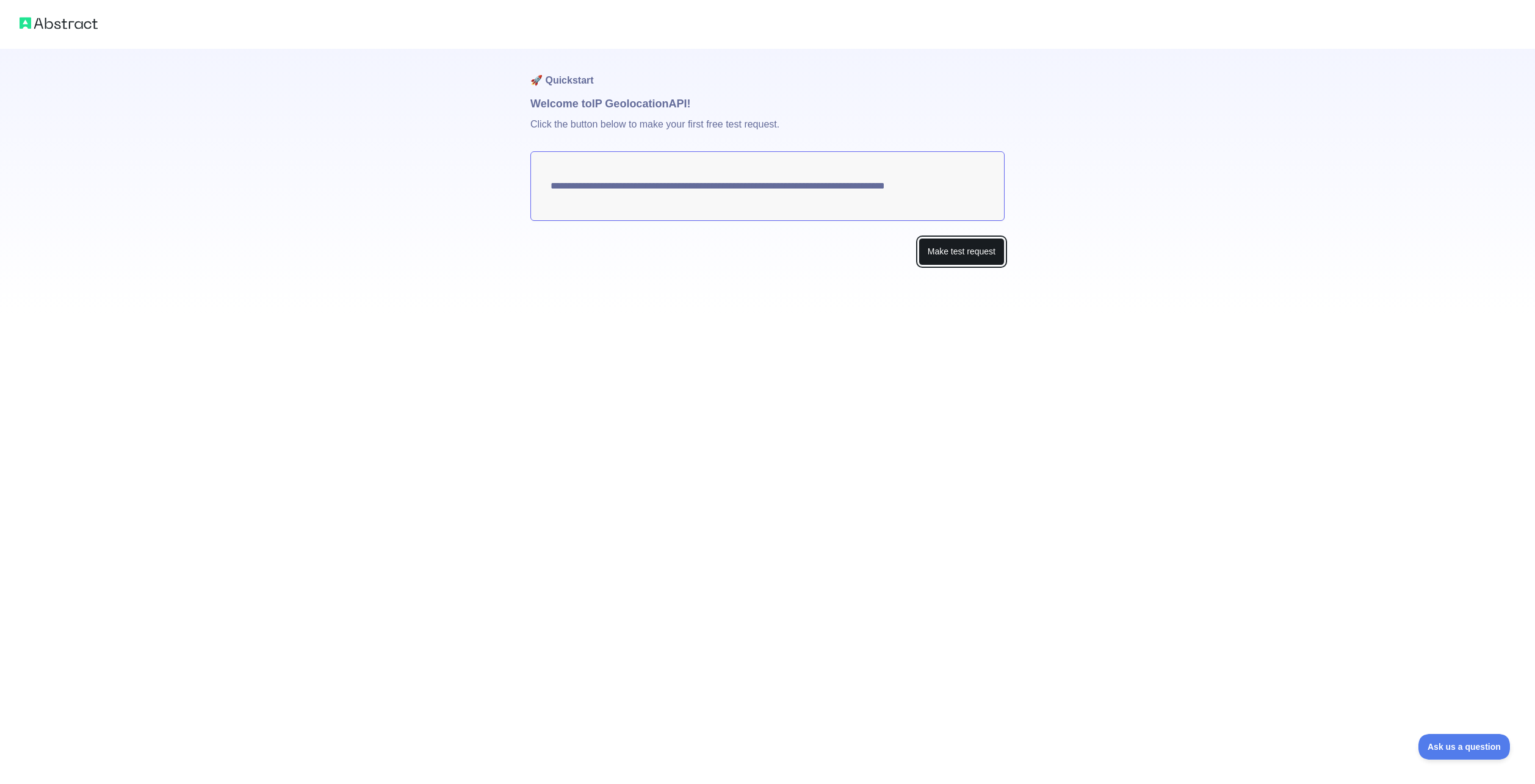
click at [984, 255] on button "Make test request" at bounding box center [961, 251] width 86 height 27
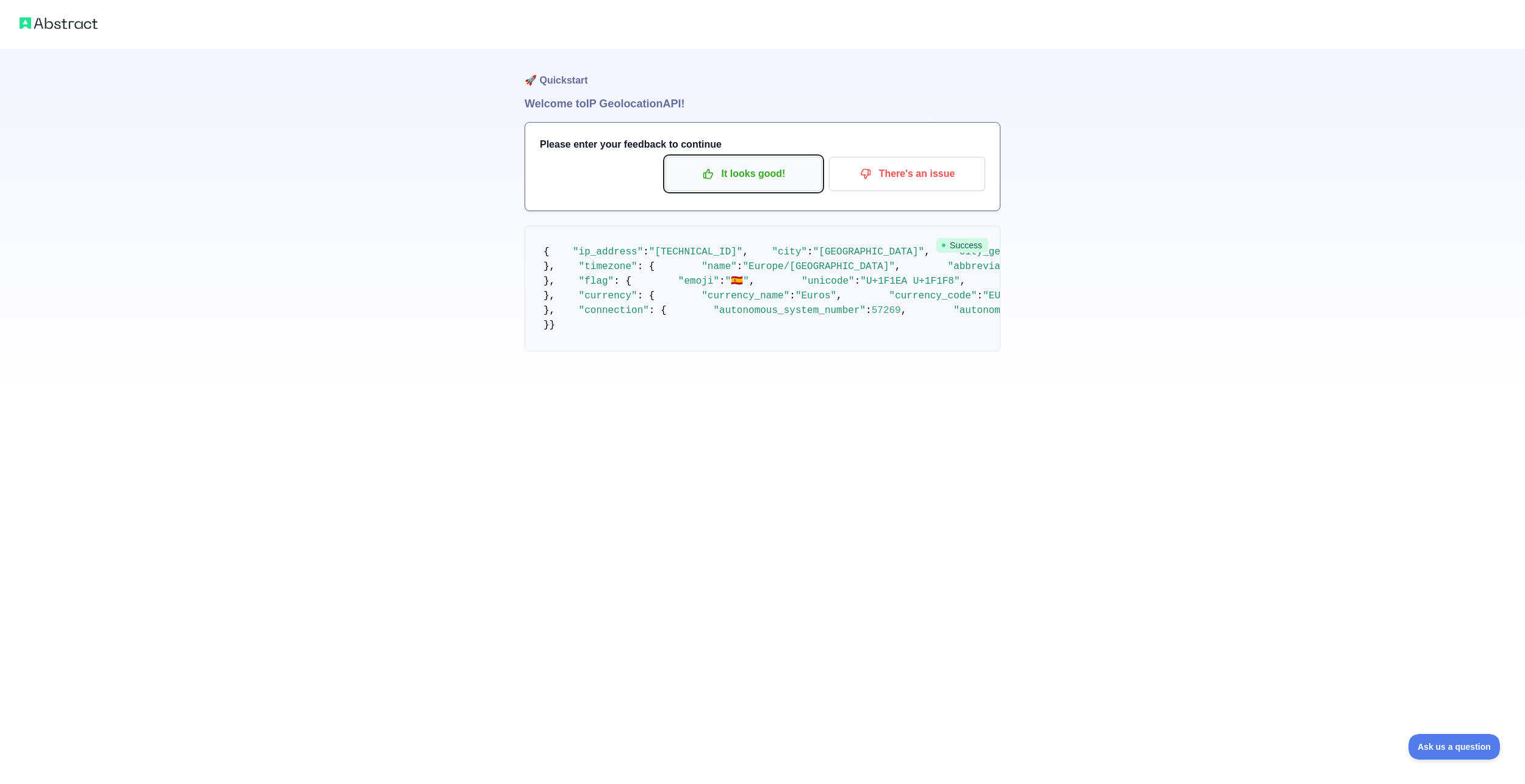
click at [766, 175] on p "It looks good!" at bounding box center [743, 174] width 138 height 21
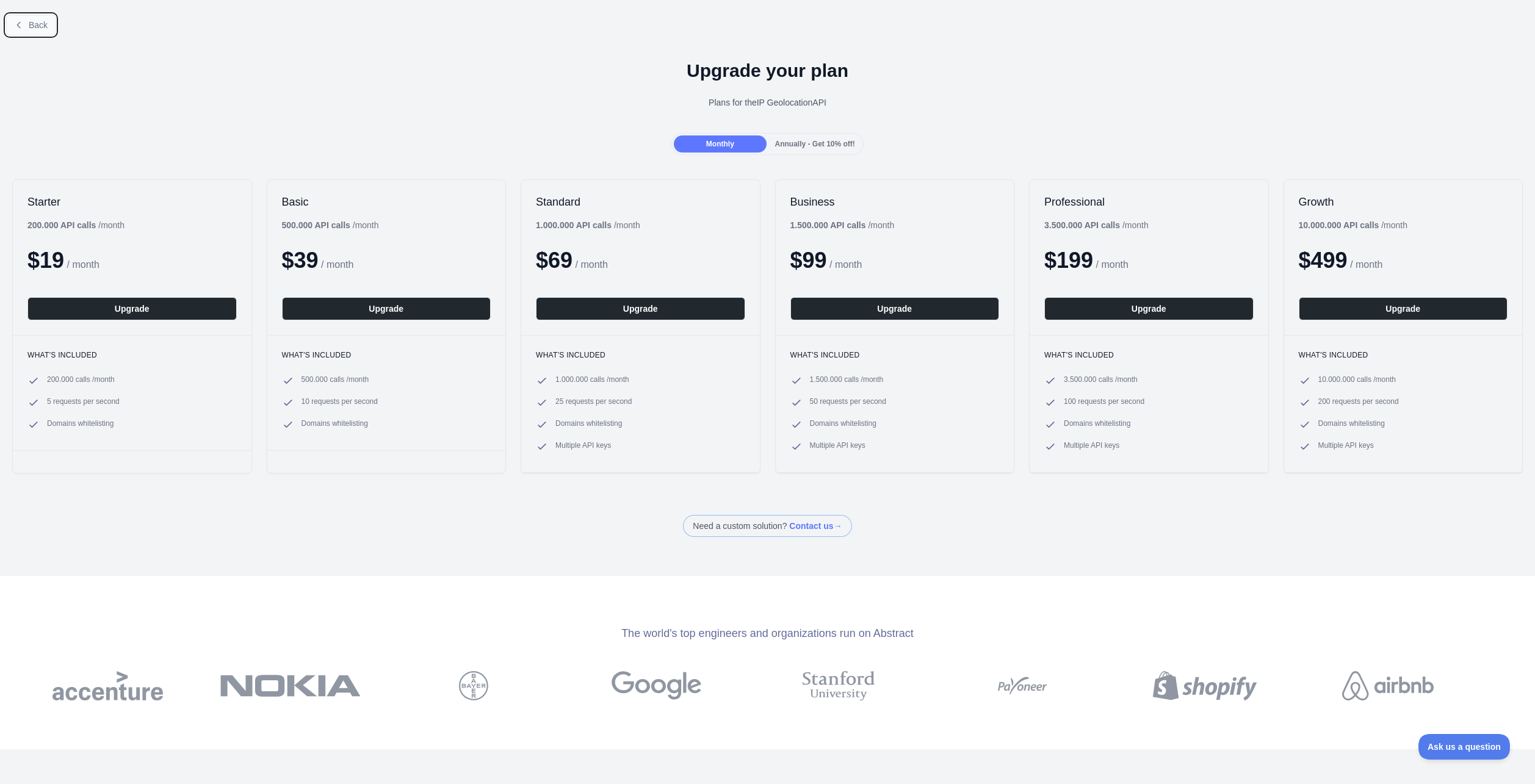
click at [44, 25] on span "Back" at bounding box center [38, 25] width 19 height 10
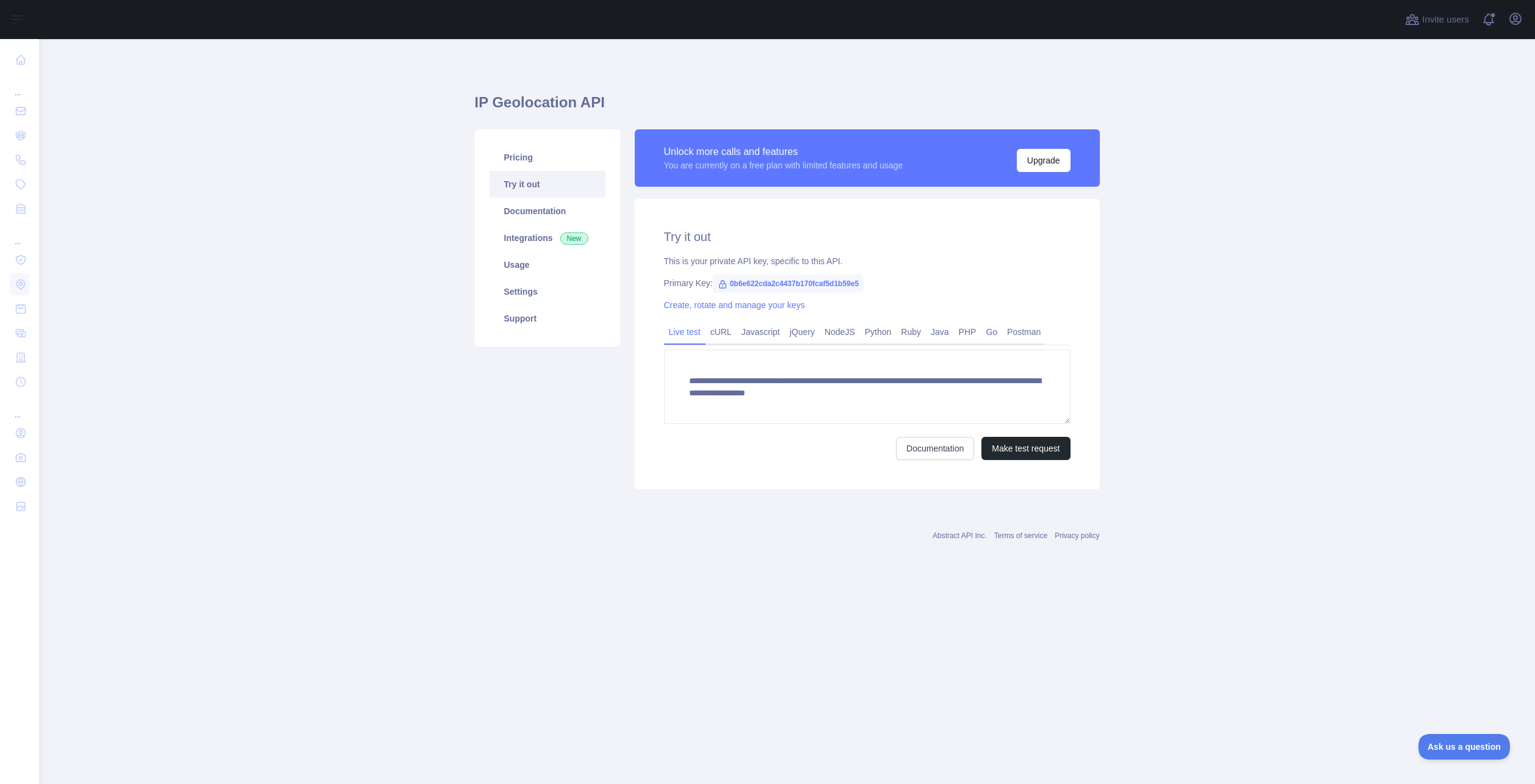
click at [817, 283] on span "0b6e622cda2c4437b170fcaf5d1b59e5" at bounding box center [789, 283] width 152 height 18
copy span "0b6e622cda2c4437b170fcaf5d1b59e5"
